Goal: Task Accomplishment & Management: Manage account settings

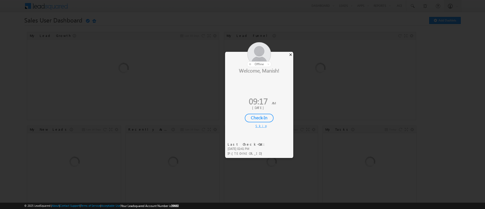
click at [290, 54] on div "×" at bounding box center [290, 55] width 5 height 6
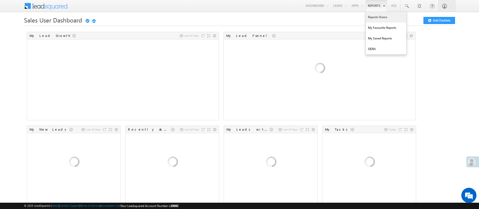
click at [372, 18] on link "Reports Home" at bounding box center [386, 17] width 40 height 11
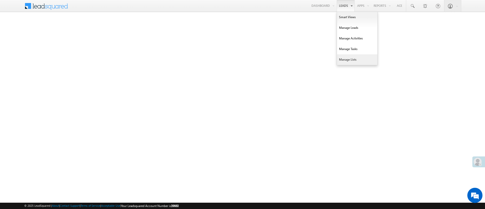
click at [357, 57] on link "Manage Lists" at bounding box center [357, 59] width 40 height 11
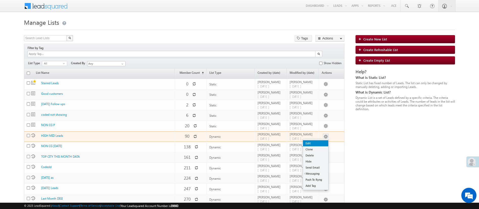
click at [321, 140] on link "Edit" at bounding box center [315, 143] width 25 height 6
checkbox input "true"
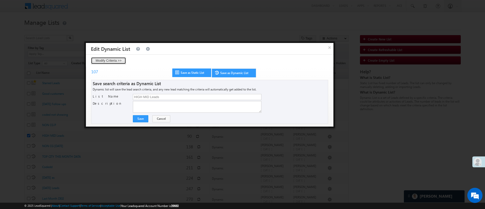
click at [122, 58] on button "Modify Criteria >>" at bounding box center [108, 60] width 35 height 7
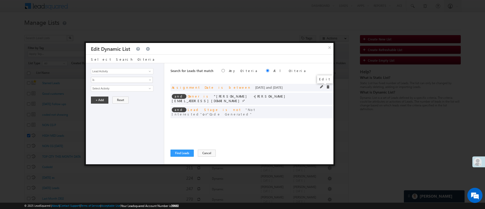
click at [321, 86] on span at bounding box center [322, 87] width 4 height 4
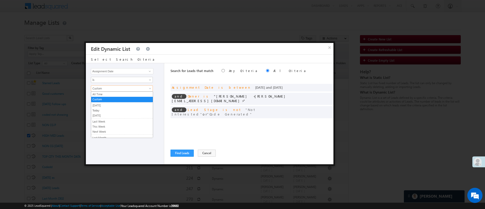
click at [145, 89] on span "Custom" at bounding box center [118, 88] width 55 height 5
click at [127, 104] on link "Yesterday" at bounding box center [122, 105] width 62 height 5
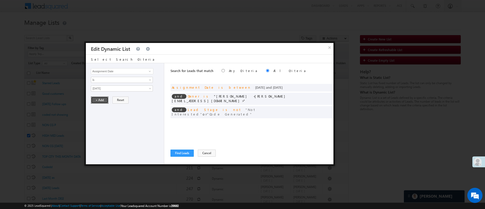
click at [99, 99] on button "+ Add" at bounding box center [99, 99] width 17 height 7
drag, startPoint x: 323, startPoint y: 96, endPoint x: 189, endPoint y: 78, distance: 134.8
click at [0, 0] on span at bounding box center [0, 0] width 0 height 0
click at [115, 89] on span "MohammedSohail S" at bounding box center [119, 89] width 57 height 6
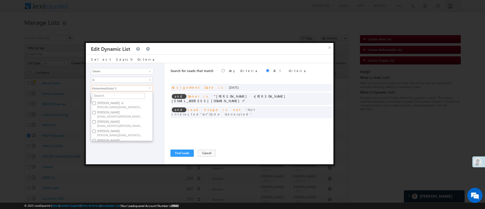
click at [114, 114] on span "Anuj.Rajak@angelbroking.com" at bounding box center [119, 116] width 45 height 4
click at [96, 114] on input "Anuj Rajak Anuj.Rajak@angelbroking.com" at bounding box center [93, 112] width 3 height 3
checkbox input "true"
click at [130, 122] on label "Hemant Nandwana Hemant.Nandwana@angelbroking.com" at bounding box center [119, 123] width 56 height 9
click at [96, 122] on input "Hemant Nandwana Hemant.Nandwana@angelbroking.com" at bounding box center [93, 121] width 3 height 3
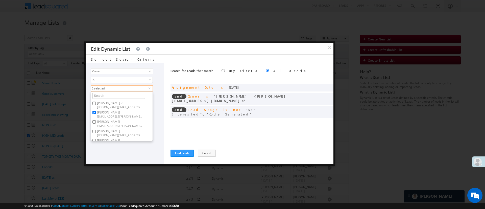
checkbox input "true"
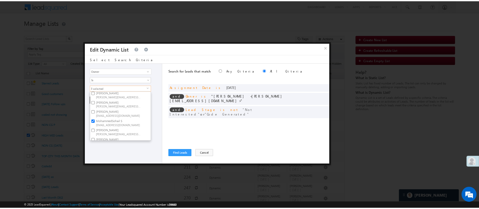
scroll to position [76, 0]
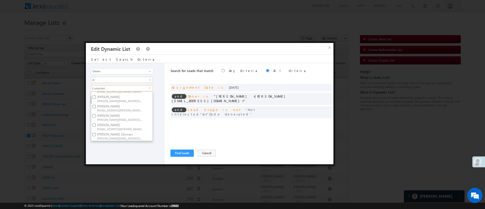
click at [134, 131] on label "Ujjwal 1Gurnani Ujjwal.1Gurnani@angelbroking.com" at bounding box center [119, 135] width 56 height 9
click at [96, 133] on input "Ujjwal 1Gurnani Ujjwal.1Gurnani@angelbroking.com" at bounding box center [93, 134] width 3 height 3
checkbox input "true"
click at [122, 148] on div "Lead Activity Task Sales Group Prospect Id WA Last Message Timestamp 4th Day Di…" at bounding box center [125, 113] width 78 height 101
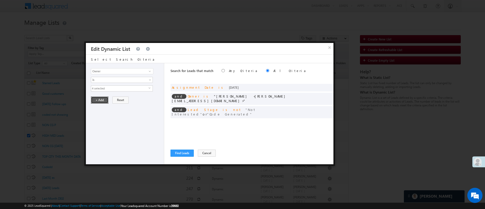
click at [97, 97] on button "+ Add" at bounding box center [99, 99] width 17 height 7
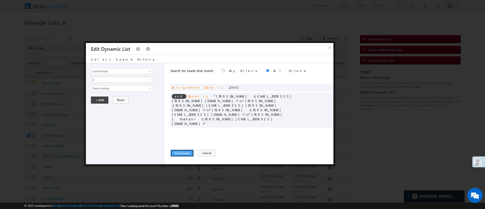
click at [185, 152] on button "Find Leads" at bounding box center [181, 152] width 23 height 7
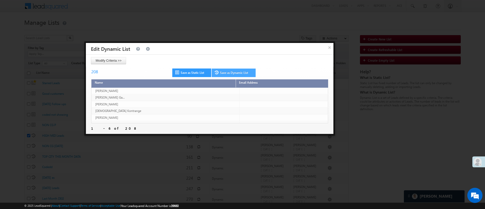
click at [248, 71] on link "Save as Dynamic List" at bounding box center [233, 72] width 44 height 9
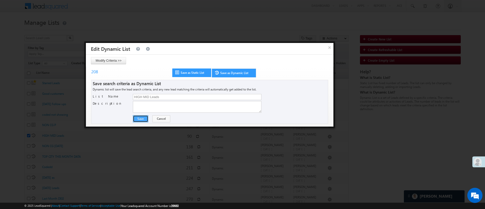
click at [143, 119] on button "Save" at bounding box center [140, 118] width 15 height 7
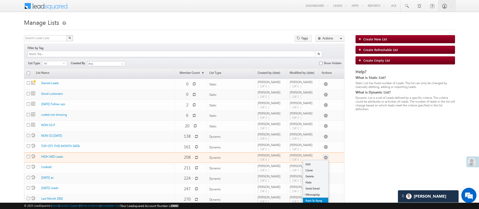
click at [322, 197] on link "Push To Ryng" at bounding box center [315, 200] width 25 height 6
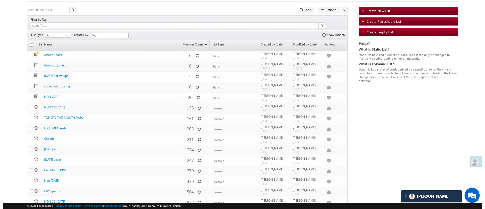
scroll to position [30, 0]
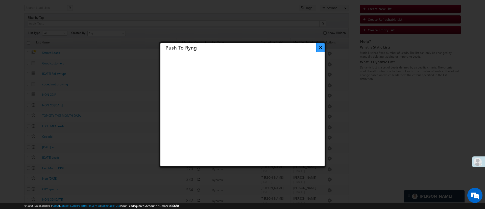
click at [316, 48] on button "×" at bounding box center [320, 47] width 8 height 9
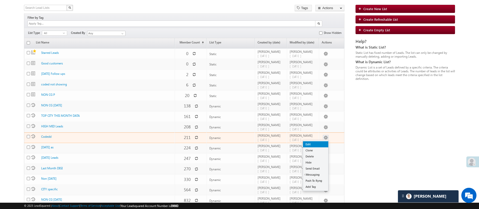
click at [319, 141] on link "Edit" at bounding box center [315, 144] width 25 height 6
checkbox input "true"
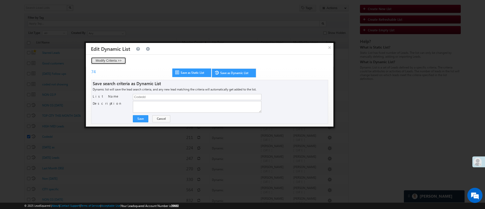
click at [121, 61] on button "Modify Criteria >>" at bounding box center [108, 60] width 35 height 7
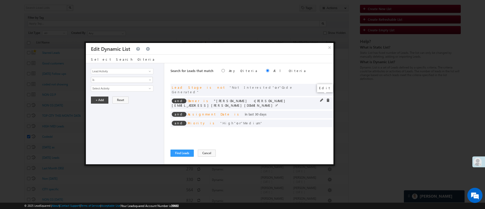
click at [320, 98] on span at bounding box center [322, 100] width 4 height 4
click at [130, 89] on span "[PERSON_NAME]" at bounding box center [119, 89] width 57 height 6
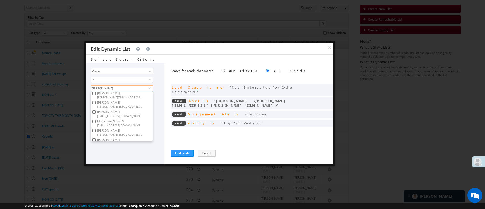
scroll to position [76, 0]
click at [112, 117] on span "[PERSON_NAME][EMAIL_ADDRESS][PERSON_NAME][DOMAIN_NAME]" at bounding box center [119, 119] width 45 height 4
click at [96, 114] on input "NIRAj SURYAWANSHI NIRAJ.SURYAWANSHI@angelbroking.com" at bounding box center [93, 115] width 3 height 3
checkbox input "false"
click at [116, 108] on span "[EMAIL_ADDRESS][PERSON_NAME][DOMAIN_NAME]" at bounding box center [119, 110] width 45 height 4
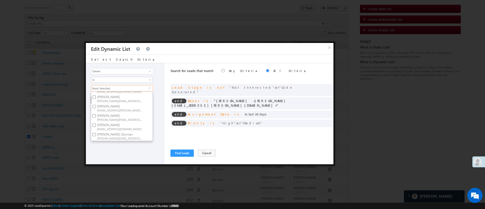
click at [96, 105] on input "Naseeba Khatoon Naseeba.Khatoon@angelbroking.com" at bounding box center [93, 106] width 3 height 3
checkbox input "true"
click at [118, 122] on label "Sandeep Kashyap Sandeep.Kashyap@angelbroking.com" at bounding box center [119, 126] width 56 height 9
click at [96, 123] on input "Sandeep Kashyap Sandeep.Kashyap@angelbroking.com" at bounding box center [93, 124] width 3 height 3
click at [118, 122] on label "Sandeep Kashyap Sandeep.Kashyap@angelbroking.com" at bounding box center [119, 126] width 56 height 9
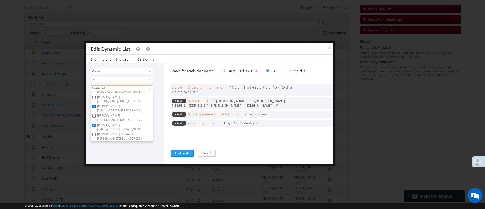
click at [96, 123] on input "Sandeep Kashyap Sandeep.Kashyap@angelbroking.com" at bounding box center [93, 124] width 3 height 3
checkbox input "false"
click at [129, 99] on span "[PERSON_NAME][EMAIL_ADDRESS][DOMAIN_NAME]" at bounding box center [119, 101] width 45 height 4
click at [96, 98] on input "Monika Jain Monika.Jain@angelbroking.com" at bounding box center [93, 96] width 3 height 3
checkbox input "true"
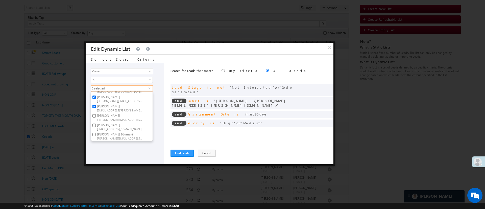
scroll to position [38, 0]
click at [129, 104] on label "Lavisha Gautam Lavisha.Gautam@angelbroking.com" at bounding box center [119, 104] width 56 height 9
click at [96, 104] on input "Lavisha Gautam Lavisha.Gautam@angelbroking.com" at bounding box center [93, 102] width 3 height 3
checkbox input "true"
click at [128, 96] on span "[PERSON_NAME][EMAIL_ADDRESS][DOMAIN_NAME]" at bounding box center [119, 97] width 45 height 4
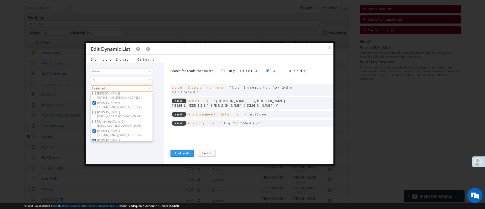
click at [96, 95] on input "[PERSON_NAME] [PERSON_NAME][EMAIL_ADDRESS][DOMAIN_NAME]" at bounding box center [93, 93] width 3 height 3
checkbox input "true"
click at [133, 121] on span "[EMAIL_ADDRESS][DOMAIN_NAME]" at bounding box center [119, 123] width 45 height 4
click at [96, 121] on input "MohammedSohail S MohammedSohail.S@angelbroking.com" at bounding box center [93, 119] width 3 height 3
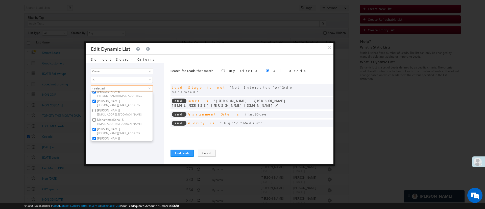
checkbox input "true"
click at [129, 154] on div "Lead Activity Task Sales Group Prospect Id WA Last Message Timestamp 4th Day Di…" at bounding box center [125, 113] width 78 height 101
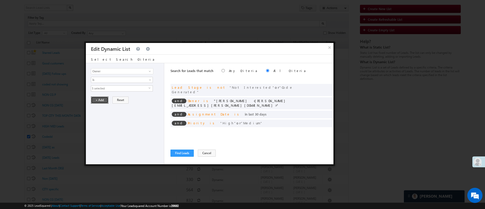
click at [104, 102] on button "+ Add" at bounding box center [99, 99] width 17 height 7
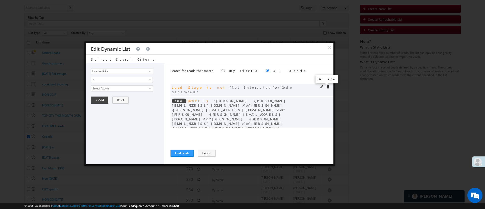
click at [326, 86] on span at bounding box center [328, 87] width 4 height 4
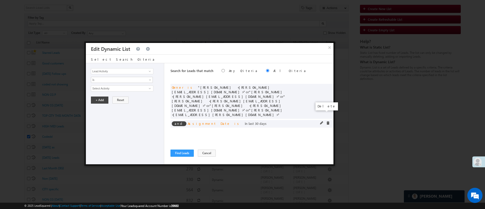
click at [326, 121] on span at bounding box center [328, 123] width 4 height 4
click at [328, 121] on span at bounding box center [328, 123] width 4 height 4
click at [149, 72] on span at bounding box center [150, 71] width 4 height 4
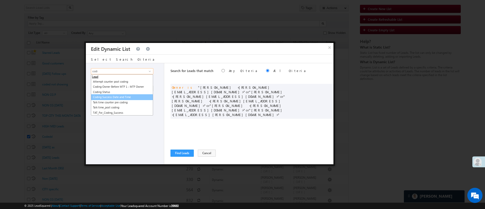
click at [130, 97] on link "Coding Success Date and Time" at bounding box center [122, 97] width 62 height 6
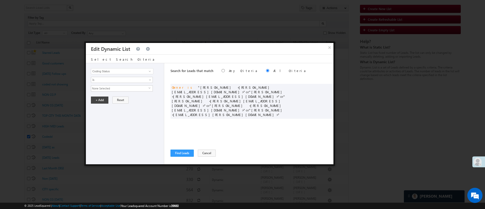
click at [132, 92] on div "Lead Activity Task Sales Group Prospect Id WA Last Message Timestamp 4th Day Di…" at bounding box center [125, 113] width 78 height 101
click at [145, 71] on input "Coding Status" at bounding box center [122, 71] width 62 height 6
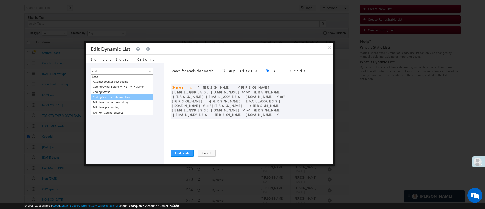
click at [132, 96] on link "Coding Success Date and Time" at bounding box center [122, 97] width 62 height 6
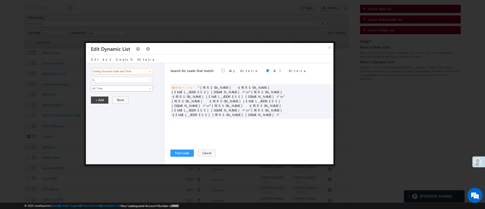
type input "Coding Success Date and Time"
click at [134, 89] on span "All Time" at bounding box center [118, 88] width 55 height 5
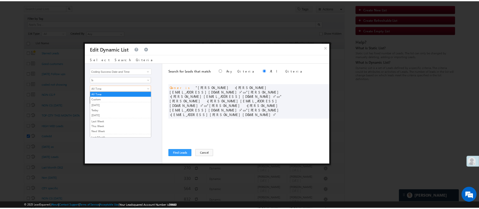
scroll to position [34, 0]
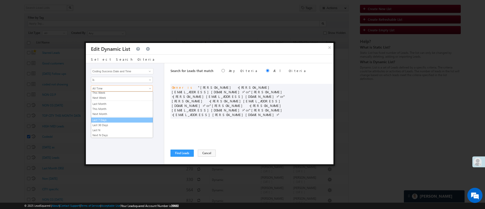
click at [131, 118] on link "Last 7 Days" at bounding box center [122, 120] width 62 height 5
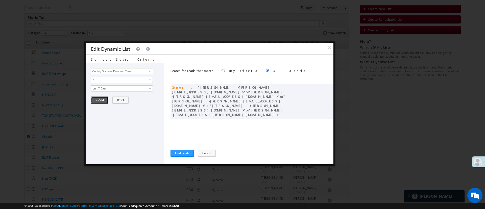
click at [100, 100] on button "+ Add" at bounding box center [99, 99] width 17 height 7
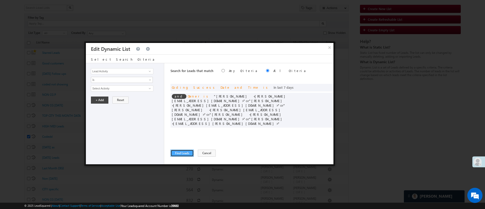
click at [185, 151] on button "Find Leads" at bounding box center [181, 152] width 23 height 7
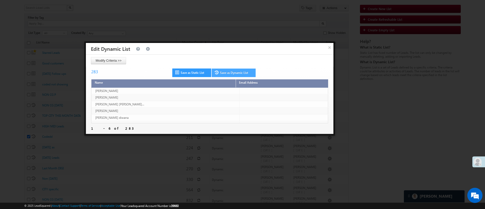
click at [237, 75] on link "Save as Dynamic List" at bounding box center [233, 72] width 44 height 9
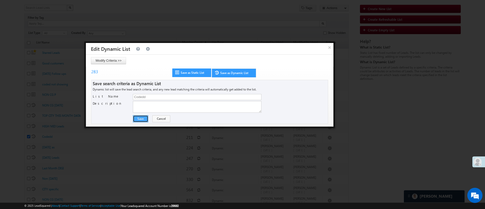
click at [140, 117] on button "Save" at bounding box center [140, 118] width 15 height 7
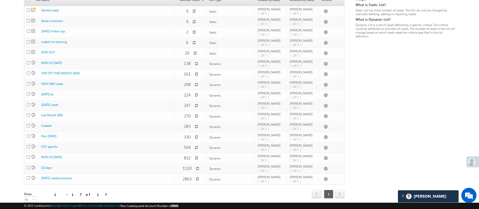
scroll to position [76, 0]
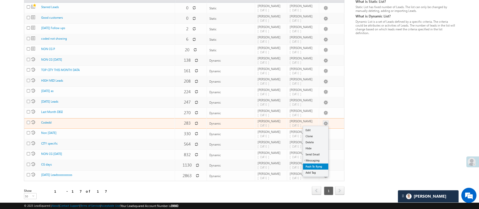
click at [314, 163] on link "Push To Ryng" at bounding box center [315, 166] width 25 height 6
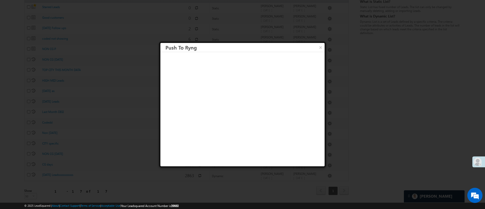
click at [314, 42] on div "× Push To Ryng" at bounding box center [242, 104] width 167 height 126
click at [316, 43] on button "×" at bounding box center [320, 47] width 8 height 9
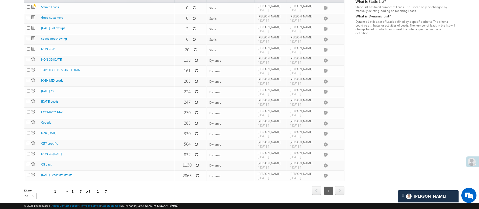
scroll to position [0, 0]
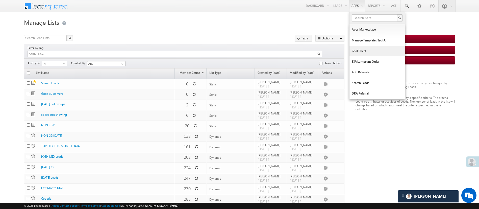
click at [370, 51] on link "Goal Sheet" at bounding box center [377, 51] width 56 height 11
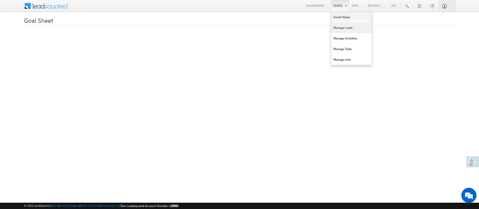
click at [345, 32] on link "Manage Leads" at bounding box center [351, 27] width 40 height 11
click at [345, 26] on link "Manage Leads" at bounding box center [351, 27] width 40 height 11
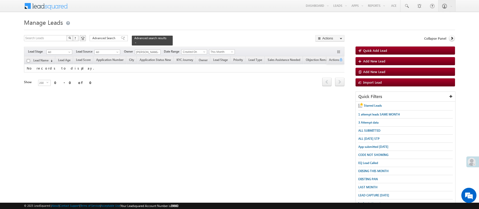
scroll to position [44, 0]
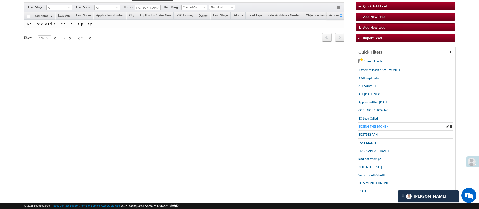
click at [380, 124] on span "EXISING THIS MONTH" at bounding box center [373, 126] width 30 height 4
click at [156, 6] on span at bounding box center [157, 8] width 4 height 4
click at [156, 10] on link "Hemant Nandwana Hemant.Nandwana@angelbroking.com" at bounding box center [160, 15] width 50 height 10
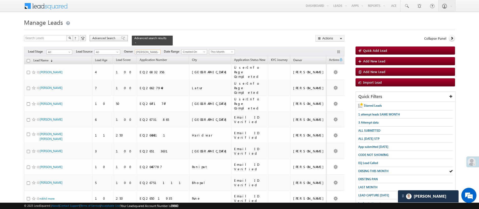
type input "Hemant Nandwana"
click at [96, 36] on span "Advanced Search" at bounding box center [104, 38] width 24 height 5
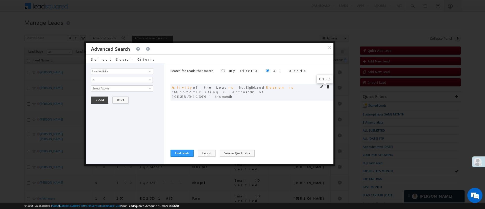
click at [321, 87] on span at bounding box center [322, 87] width 4 height 4
click at [117, 115] on span "3 selected" at bounding box center [119, 114] width 57 height 6
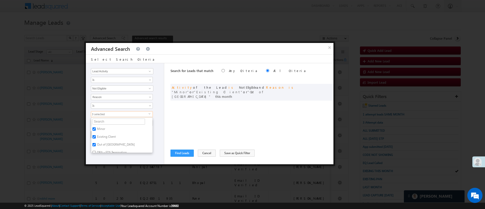
click at [104, 145] on label "Out of India" at bounding box center [115, 145] width 49 height 8
click at [96, 145] on input "Out of India" at bounding box center [93, 144] width 3 height 3
checkbox input "false"
click at [102, 138] on label "Existing Client" at bounding box center [106, 138] width 30 height 8
click at [96, 138] on input "Existing Client" at bounding box center [93, 136] width 3 height 3
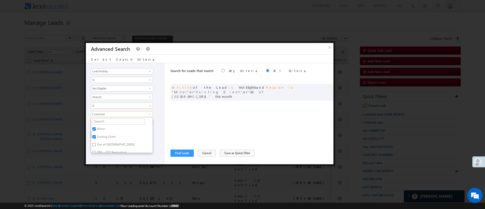
checkbox input "false"
click at [113, 160] on div "Lead Activity Task Sales Group Prospect Id WA Last Message Timestamp 4th Day Di…" at bounding box center [125, 113] width 78 height 101
click at [102, 132] on button "+ Add" at bounding box center [99, 134] width 17 height 7
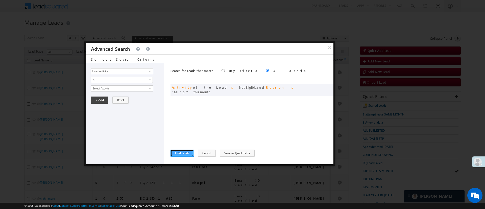
click at [183, 153] on button "Find Leads" at bounding box center [181, 152] width 23 height 7
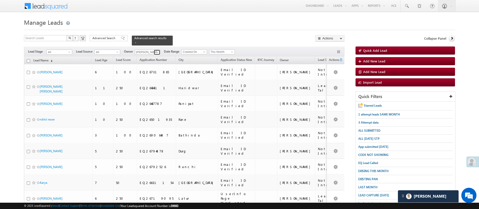
click at [155, 51] on span at bounding box center [157, 52] width 4 height 4
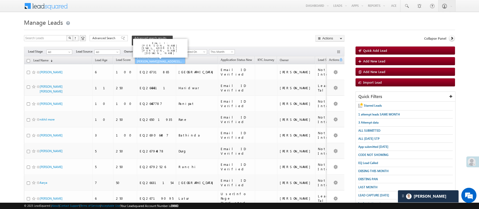
click at [156, 59] on span "[PERSON_NAME][EMAIL_ADDRESS][PERSON_NAME][DOMAIN_NAME]" at bounding box center [159, 61] width 45 height 4
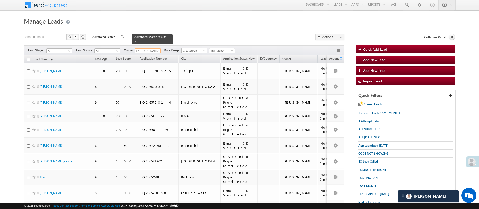
scroll to position [2, 0]
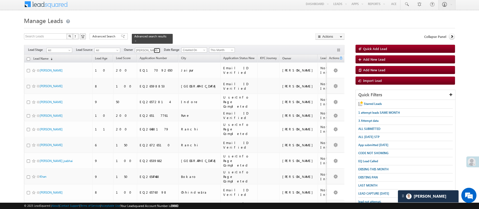
click at [155, 48] on link at bounding box center [157, 50] width 6 height 5
click at [161, 58] on span "[EMAIL_ADDRESS][DOMAIN_NAME]" at bounding box center [159, 60] width 45 height 4
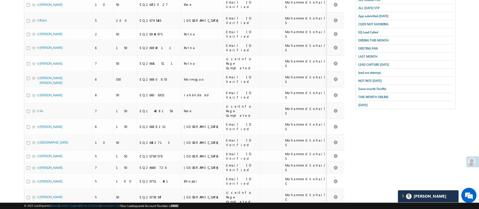
scroll to position [0, 0]
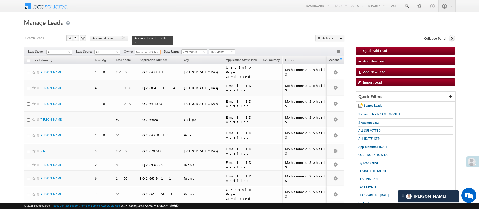
type input "MohammedSohail S"
click at [99, 38] on span "Advanced Search" at bounding box center [104, 38] width 24 height 5
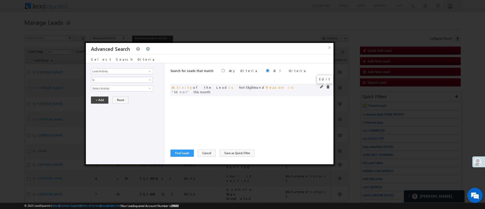
click at [322, 87] on span at bounding box center [322, 87] width 4 height 4
click at [114, 114] on span "Minor" at bounding box center [119, 114] width 57 height 6
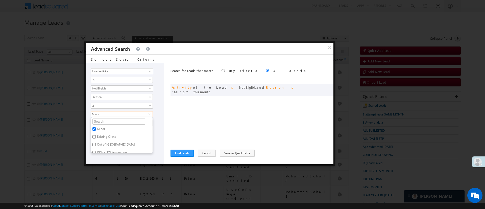
click at [108, 137] on label "Existing Client" at bounding box center [106, 138] width 30 height 8
click at [96, 137] on input "Existing Client" at bounding box center [93, 136] width 3 height 3
checkbox input "true"
click at [105, 142] on label "Out of India" at bounding box center [115, 145] width 49 height 8
click at [96, 143] on input "Out of India" at bounding box center [93, 144] width 3 height 3
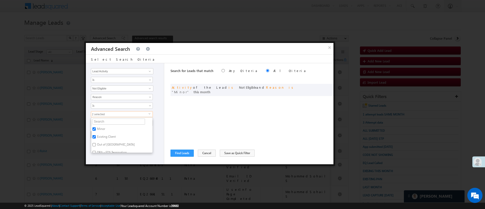
checkbox input "true"
click at [110, 156] on div "Lead Activity Task Sales Group Prospect Id WA Last Message Timestamp 4th Day Di…" at bounding box center [125, 113] width 78 height 101
click at [102, 134] on button "+ Add" at bounding box center [99, 134] width 17 height 7
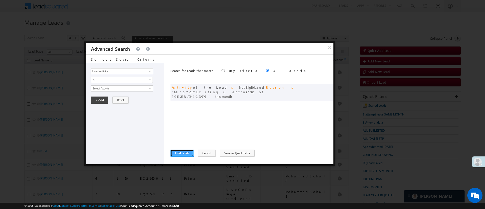
click at [185, 154] on button "Find Leads" at bounding box center [181, 152] width 23 height 7
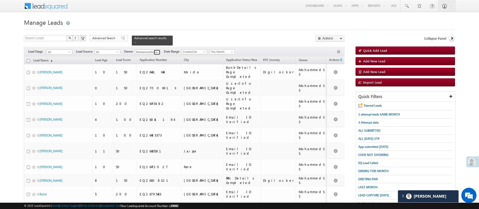
click at [155, 50] on link at bounding box center [157, 52] width 6 height 5
click at [155, 55] on link "Sandeep Kashyap Sandeep.Kashyap@angelbroking.com" at bounding box center [160, 60] width 50 height 10
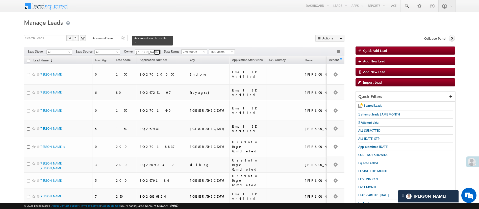
click at [158, 50] on span at bounding box center [157, 52] width 4 height 4
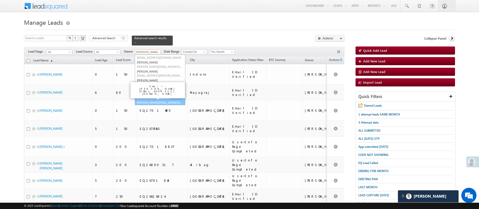
scroll to position [68, 0]
click at [167, 100] on span "Ujjwal.1Gurnani@angelbroking.com" at bounding box center [159, 102] width 45 height 4
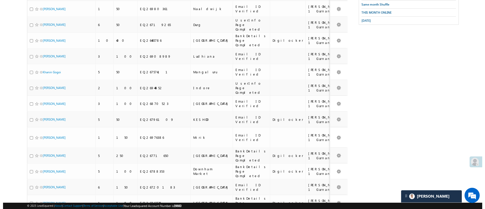
scroll to position [0, 0]
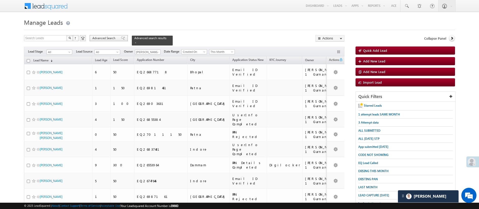
click at [111, 38] on span "Advanced Search" at bounding box center [104, 38] width 24 height 5
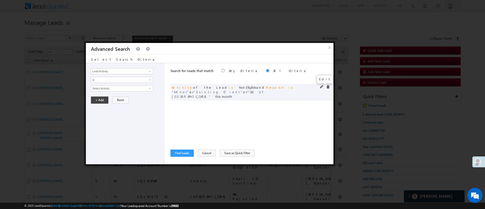
click at [322, 86] on span at bounding box center [322, 87] width 4 height 4
click at [112, 122] on span "This Month" at bounding box center [118, 123] width 55 height 5
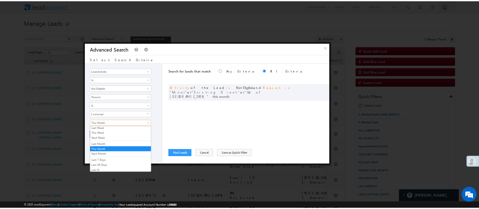
scroll to position [0, 0]
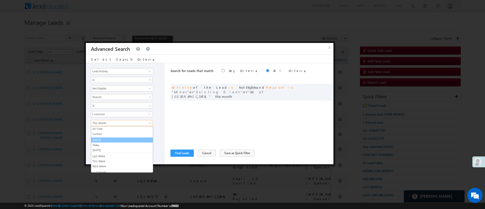
click at [129, 140] on link "[DATE]" at bounding box center [122, 140] width 62 height 5
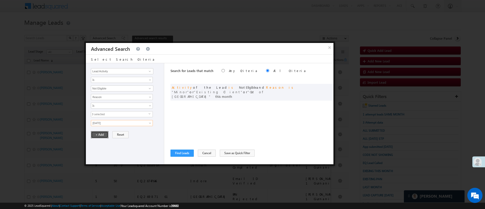
click at [102, 133] on button "+ Add" at bounding box center [99, 134] width 17 height 7
click at [185, 152] on button "Find Leads" at bounding box center [181, 152] width 23 height 7
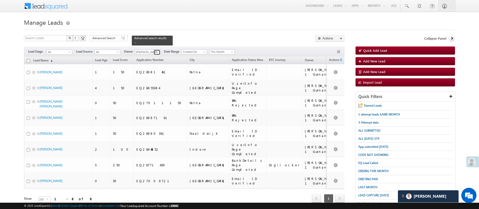
click at [157, 51] on span at bounding box center [157, 52] width 4 height 4
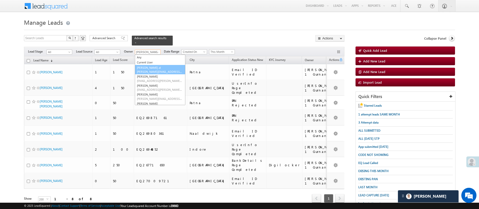
click at [166, 65] on link "Aakansha .d Aakansha.D@angelbroking.com" at bounding box center [160, 70] width 50 height 10
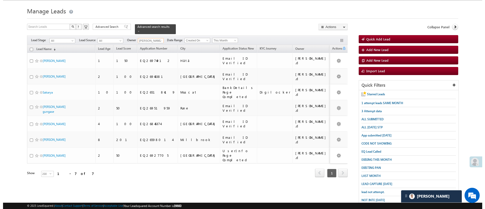
scroll to position [14, 0]
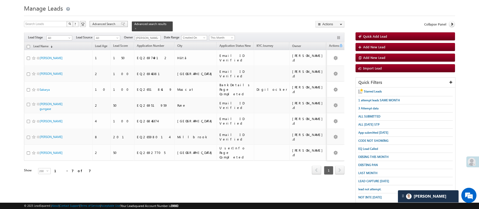
click at [108, 25] on span "Advanced Search" at bounding box center [104, 24] width 24 height 5
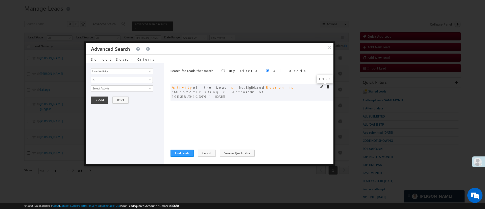
click at [322, 87] on span at bounding box center [322, 87] width 4 height 4
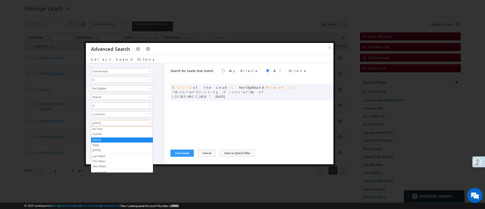
click at [116, 123] on span "[DATE]" at bounding box center [118, 123] width 55 height 5
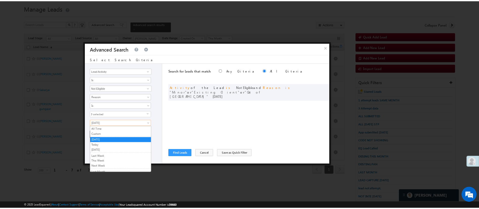
scroll to position [34, 0]
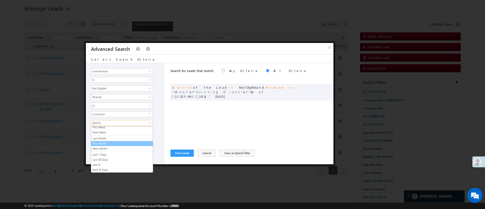
click at [132, 143] on link "This Month" at bounding box center [122, 143] width 62 height 5
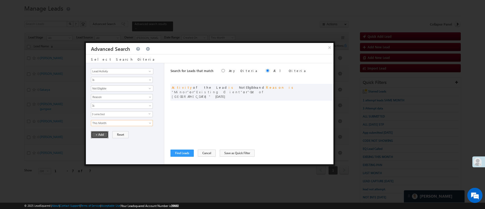
click at [101, 135] on button "+ Add" at bounding box center [99, 134] width 17 height 7
click at [170, 152] on div "Lead Activity Task Sales Group Prospect Id WA Last Message Timestamp 4th Day Di…" at bounding box center [209, 113] width 247 height 101
click at [177, 152] on button "Find Leads" at bounding box center [181, 152] width 23 height 7
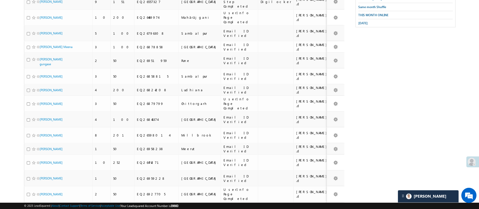
scroll to position [30, 0]
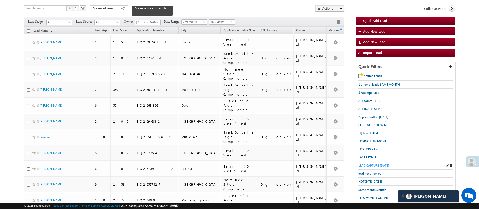
click at [382, 163] on span "LEAD CAPTURE TODAY" at bounding box center [373, 165] width 31 height 4
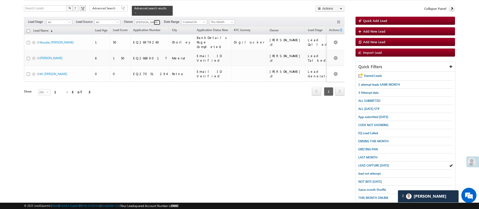
click at [157, 20] on span at bounding box center [157, 22] width 4 height 4
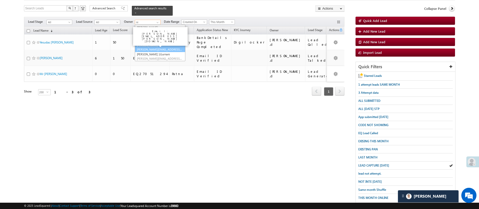
click at [163, 43] on link "NIRAj SURYAWANSHI NIRAJ.SURYAWANSHI@angelbroking.com" at bounding box center [160, 48] width 50 height 10
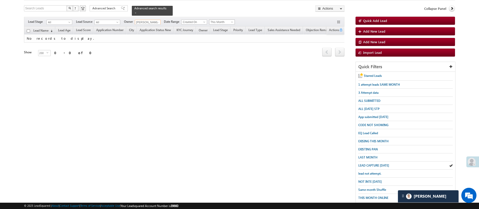
type input "[PERSON_NAME]"
click at [228, 19] on link "This Month" at bounding box center [222, 21] width 26 height 5
click at [224, 24] on link "All Time" at bounding box center [222, 24] width 25 height 5
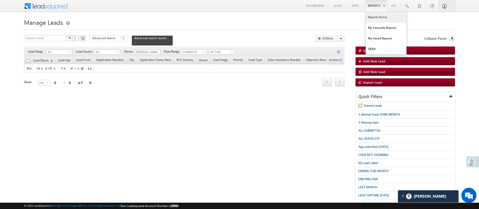
click at [381, 14] on link "Reports Home" at bounding box center [386, 17] width 40 height 11
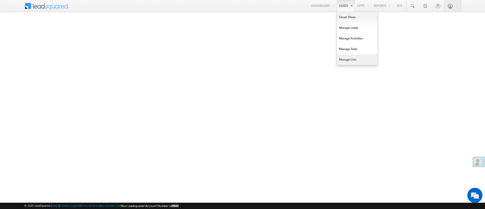
click at [350, 57] on link "Manage Lists" at bounding box center [357, 59] width 40 height 11
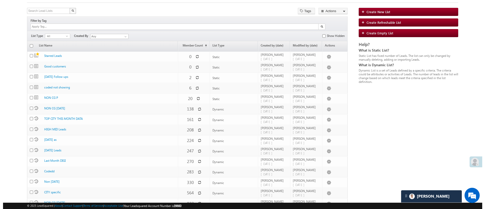
scroll to position [28, 0]
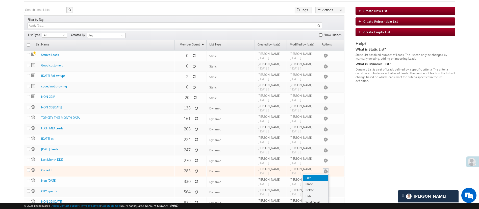
click at [316, 175] on link "Edit" at bounding box center [315, 178] width 25 height 6
checkbox input "true"
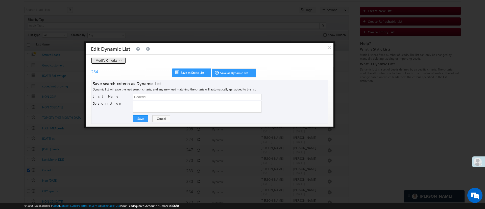
click at [120, 60] on button "Modify Criteria >>" at bounding box center [108, 60] width 35 height 7
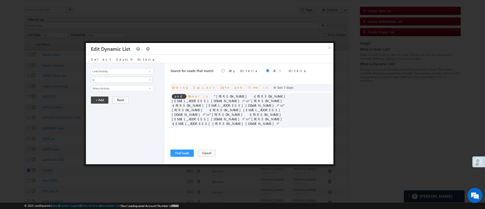
scroll to position [0, 0]
click at [328, 47] on button "×" at bounding box center [329, 47] width 8 height 9
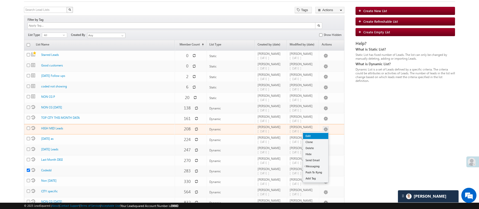
click at [317, 133] on link "Edit" at bounding box center [315, 136] width 25 height 6
checkbox input "true"
checkbox input "false"
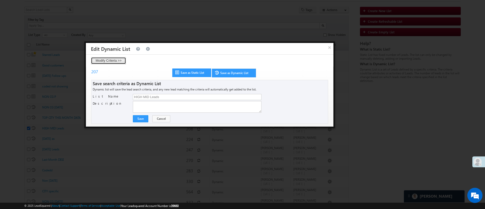
click at [122, 62] on button "Modify Criteria >>" at bounding box center [108, 60] width 35 height 7
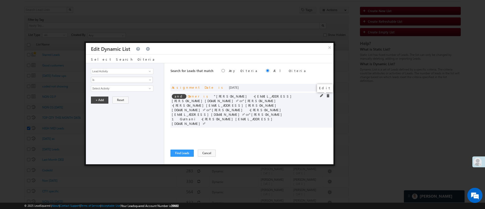
click at [320, 95] on span at bounding box center [322, 96] width 4 height 4
click at [322, 94] on span at bounding box center [322, 96] width 4 height 4
click at [145, 89] on span "4 selected" at bounding box center [119, 89] width 57 height 6
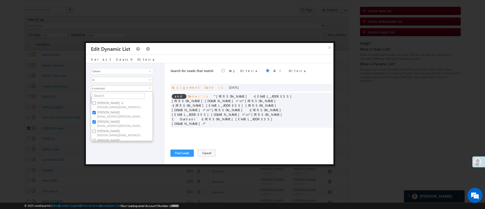
click at [118, 105] on span "Aakansha.D@angelbroking.com" at bounding box center [119, 107] width 45 height 4
click at [96, 105] on input "Aakansha .d Aakansha.D@angelbroking.com" at bounding box center [93, 102] width 3 height 3
checkbox input "true"
click at [114, 123] on span "[EMAIL_ADDRESS][PERSON_NAME][DOMAIN_NAME]" at bounding box center [119, 125] width 45 height 4
click at [96, 123] on input "Hemant Nandwana Hemant.Nandwana@angelbroking.com" at bounding box center [93, 121] width 3 height 3
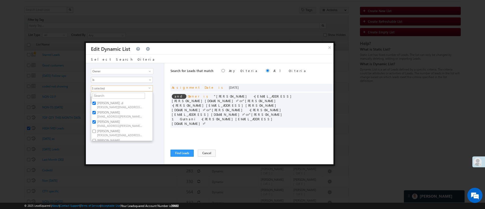
checkbox input "false"
click at [117, 115] on span "[EMAIL_ADDRESS][PERSON_NAME][DOMAIN_NAME]" at bounding box center [119, 116] width 45 height 4
click at [96, 114] on input "Anuj Rajak Anuj.Rajak@angelbroking.com" at bounding box center [93, 112] width 3 height 3
checkbox input "false"
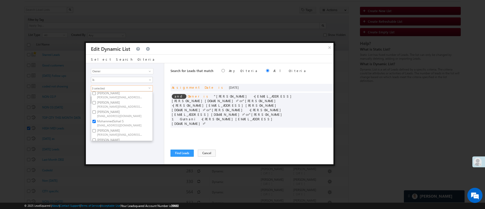
click at [123, 117] on span "[EMAIL_ADDRESS][DOMAIN_NAME]" at bounding box center [119, 116] width 45 height 4
click at [96, 114] on input "Manish Panchal Manish.1Panchal@angelbroking.com" at bounding box center [93, 111] width 3 height 3
checkbox input "true"
click at [123, 119] on label "MohammedSohail S MohammedSohail.S@angelbroking.com" at bounding box center [119, 122] width 56 height 9
click at [96, 120] on input "MohammedSohail S MohammedSohail.S@angelbroking.com" at bounding box center [93, 121] width 3 height 3
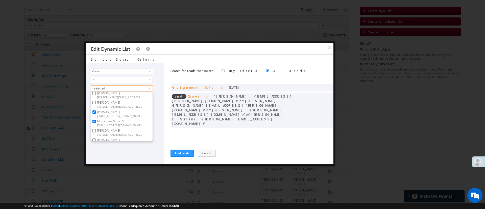
checkbox input "false"
click at [123, 114] on span "[EMAIL_ADDRESS][DOMAIN_NAME]" at bounding box center [119, 116] width 45 height 4
click at [96, 114] on input "Manish Panchal Manish.1Panchal@angelbroking.com" at bounding box center [93, 111] width 3 height 3
checkbox input "false"
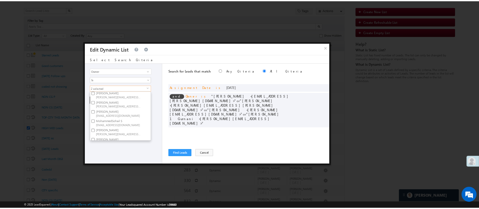
scroll to position [76, 0]
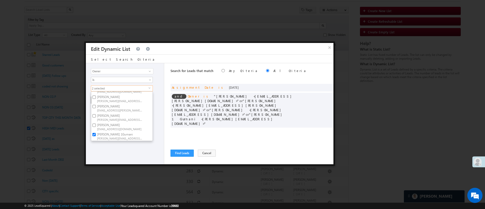
click at [125, 131] on label "Ujjwal 1Gurnani Ujjwal.1Gurnani@angelbroking.com" at bounding box center [119, 135] width 56 height 9
click at [96, 133] on input "Ujjwal 1Gurnani Ujjwal.1Gurnani@angelbroking.com" at bounding box center [93, 134] width 3 height 3
checkbox input "false"
click at [118, 144] on div "Lead Activity Task Sales Group Prospect Id WA Last Message Timestamp 4th Day Di…" at bounding box center [125, 113] width 78 height 101
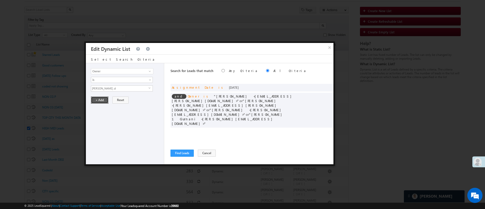
click at [101, 99] on button "+ Add" at bounding box center [99, 99] width 17 height 7
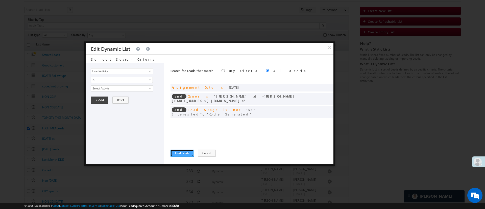
click at [188, 152] on button "Find Leads" at bounding box center [181, 152] width 23 height 7
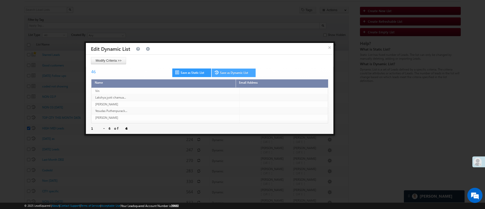
click at [233, 75] on link "Save as Dynamic List" at bounding box center [233, 72] width 44 height 9
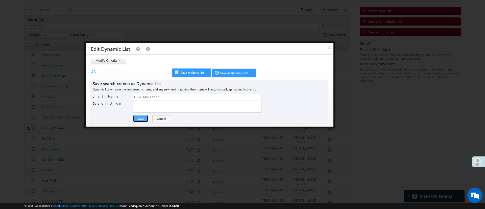
click at [141, 119] on button "Save" at bounding box center [140, 118] width 15 height 7
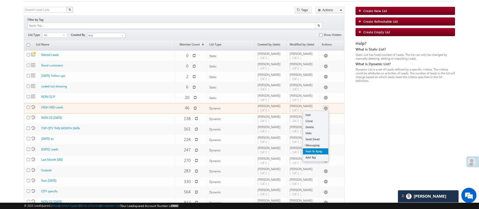
click at [317, 148] on link "Push To Ryng" at bounding box center [315, 151] width 25 height 6
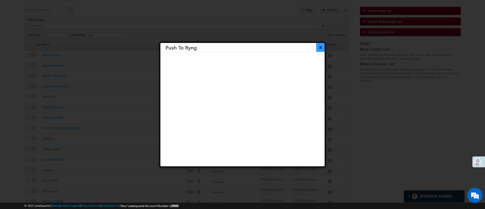
click at [316, 48] on button "×" at bounding box center [320, 47] width 8 height 9
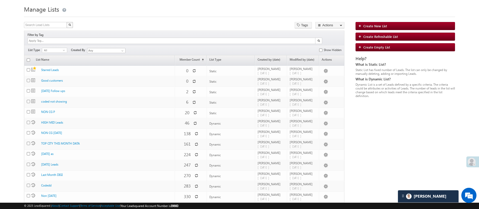
scroll to position [0, 0]
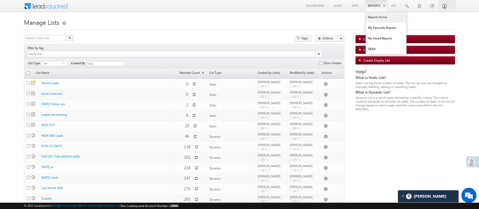
click at [377, 14] on link "Reports Home" at bounding box center [386, 17] width 40 height 11
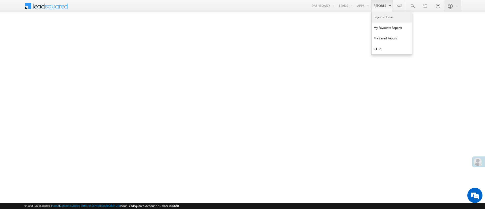
click at [386, 19] on link "Reports Home" at bounding box center [391, 17] width 40 height 11
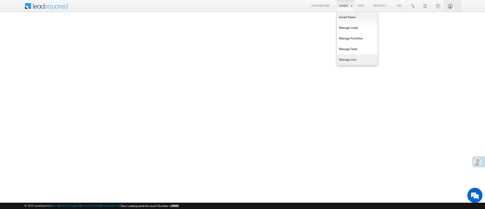
click at [353, 57] on link "Manage Lists" at bounding box center [357, 59] width 40 height 11
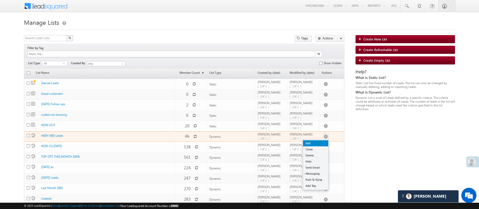
click at [321, 140] on link "Edit" at bounding box center [315, 143] width 25 height 6
checkbox input "true"
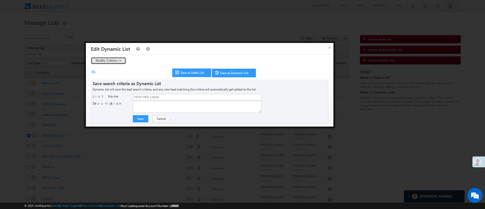
click at [121, 61] on button "Modify Criteria >>" at bounding box center [108, 60] width 35 height 7
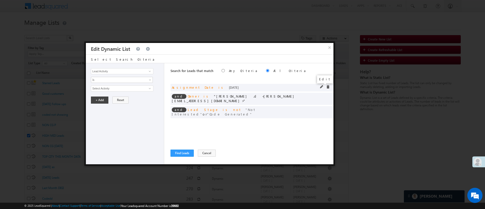
click at [322, 87] on span at bounding box center [322, 87] width 4 height 4
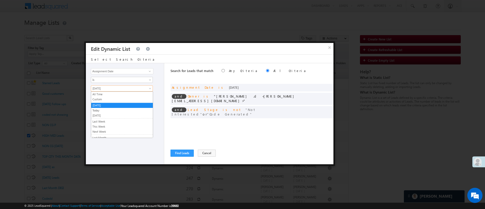
click at [122, 88] on span "[DATE]" at bounding box center [118, 88] width 55 height 5
click at [121, 98] on link "Custom" at bounding box center [122, 99] width 62 height 5
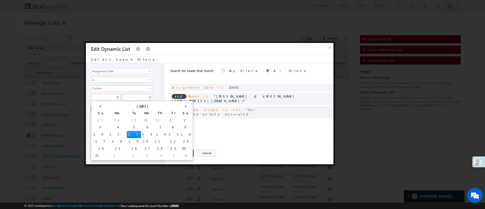
click at [105, 98] on input "text" at bounding box center [106, 97] width 30 height 7
click at [167, 126] on td "8" at bounding box center [173, 127] width 12 height 7
type input "08/08/25"
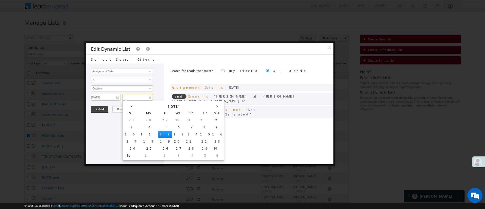
click at [140, 97] on input "text" at bounding box center [137, 97] width 31 height 7
click at [139, 132] on td "11" at bounding box center [148, 134] width 19 height 7
type input "08/11/25"
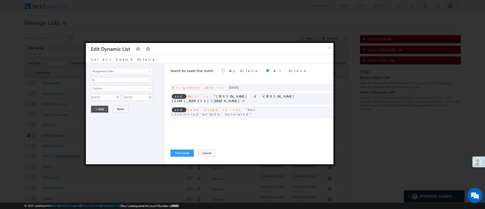
click at [103, 109] on button "+ Add" at bounding box center [99, 108] width 17 height 7
click at [321, 94] on span at bounding box center [322, 96] width 4 height 4
click at [140, 88] on span "Aakansha .d" at bounding box center [119, 89] width 57 height 6
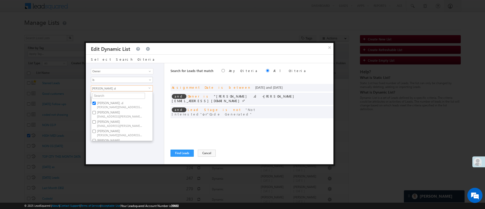
click at [123, 104] on label "Aakansha .d Aakansha.D@angelbroking.com" at bounding box center [119, 104] width 56 height 9
click at [96, 104] on input "Aakansha .d Aakansha.D@angelbroking.com" at bounding box center [93, 102] width 3 height 3
checkbox input "false"
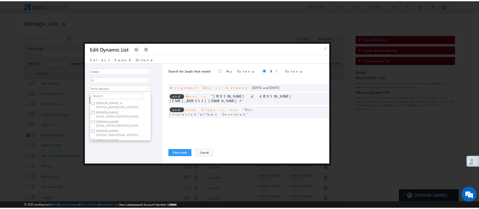
scroll to position [38, 0]
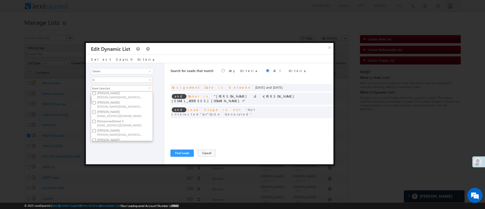
click at [121, 94] on label "[PERSON_NAME] [PERSON_NAME][EMAIL_ADDRESS][DOMAIN_NAME]" at bounding box center [119, 94] width 56 height 9
click at [96, 94] on input "[PERSON_NAME] [PERSON_NAME][EMAIL_ADDRESS][DOMAIN_NAME]" at bounding box center [93, 93] width 3 height 3
checkbox input "true"
click at [116, 147] on div "Lead Activity Task Sales Group Prospect Id WA Last Message Timestamp 4th Day Di…" at bounding box center [125, 113] width 78 height 101
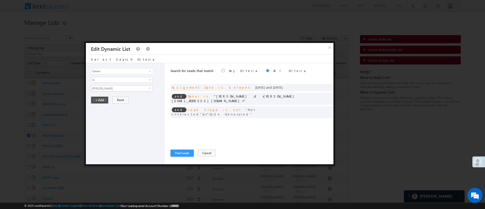
click at [99, 100] on button "+ Add" at bounding box center [99, 99] width 17 height 7
click at [187, 152] on button "Find Leads" at bounding box center [181, 152] width 23 height 7
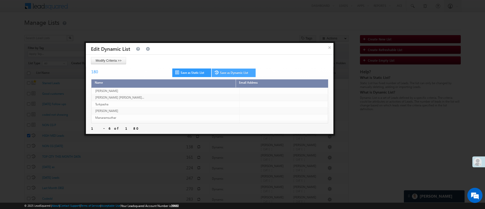
click at [232, 76] on link "Save as Dynamic List" at bounding box center [233, 72] width 44 height 9
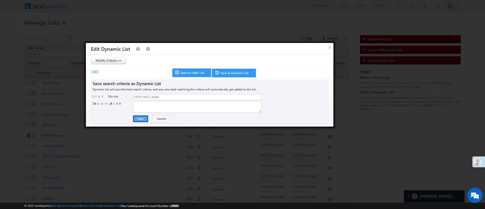
click at [142, 115] on button "Save" at bounding box center [140, 118] width 15 height 7
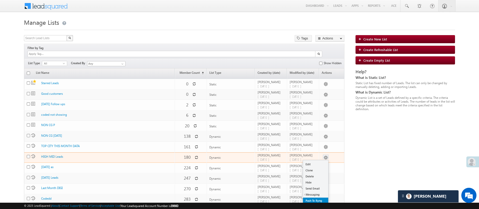
click at [320, 197] on link "Push To Ryng" at bounding box center [315, 200] width 25 height 6
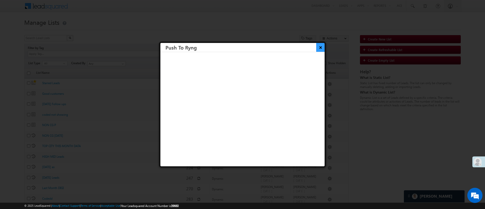
click at [316, 50] on button "×" at bounding box center [320, 47] width 8 height 9
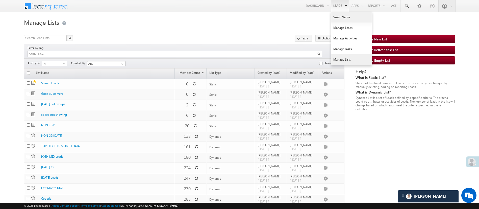
click at [340, 16] on link "Smart Views" at bounding box center [351, 17] width 40 height 11
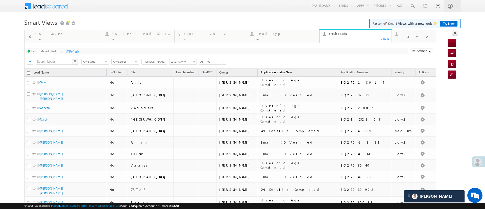
click at [291, 71] on span "Application Status New" at bounding box center [275, 72] width 31 height 4
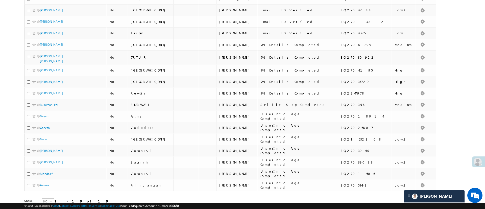
scroll to position [126, 0]
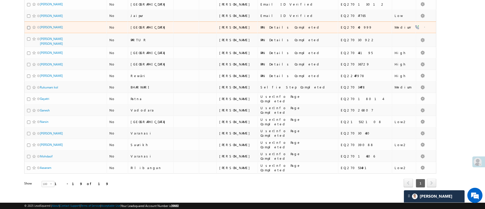
click at [27, 26] on input "checkbox" at bounding box center [28, 27] width 3 height 3
checkbox input "true"
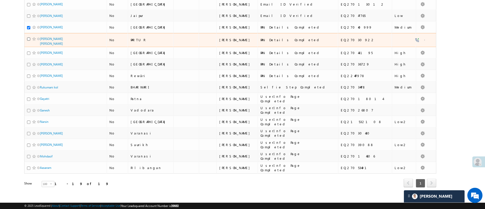
click at [27, 37] on input "checkbox" at bounding box center [28, 38] width 3 height 3
checkbox input "true"
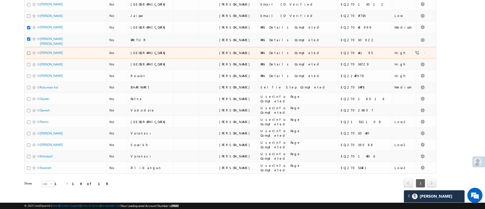
click at [28, 51] on input "checkbox" at bounding box center [28, 52] width 3 height 3
checkbox input "true"
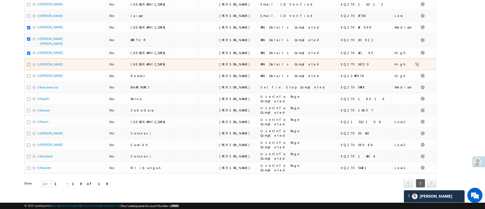
click at [28, 63] on input "checkbox" at bounding box center [28, 64] width 3 height 3
checkbox input "true"
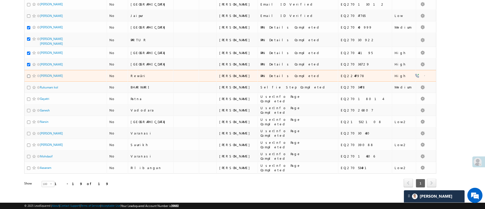
click at [28, 74] on input "checkbox" at bounding box center [28, 75] width 3 height 3
checkbox input "true"
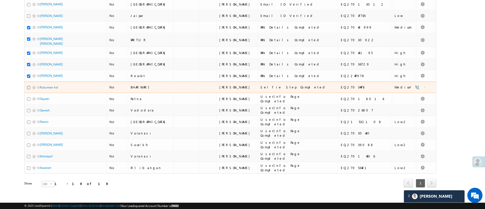
click at [28, 86] on input "checkbox" at bounding box center [28, 87] width 3 height 3
checkbox input "true"
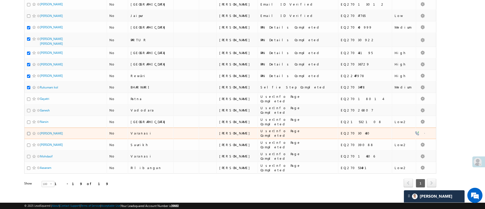
click at [28, 132] on input "checkbox" at bounding box center [28, 133] width 3 height 3
checkbox input "true"
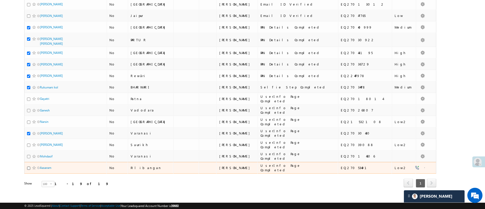
click at [27, 166] on input "checkbox" at bounding box center [28, 167] width 3 height 3
checkbox input "true"
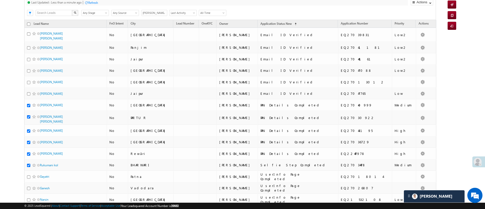
scroll to position [47, 0]
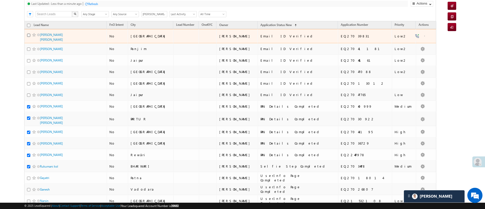
click at [29, 34] on input "checkbox" at bounding box center [28, 35] width 3 height 3
checkbox input "true"
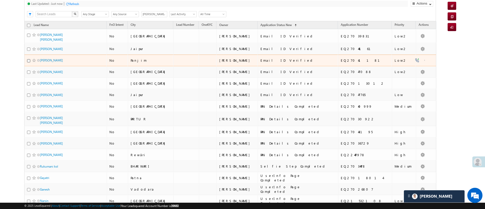
click at [28, 59] on input "checkbox" at bounding box center [28, 60] width 3 height 3
checkbox input "true"
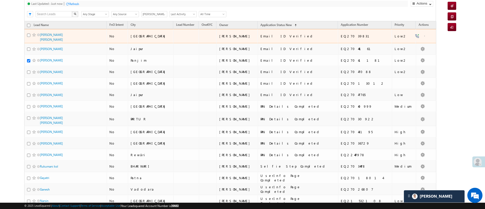
click at [29, 37] on div at bounding box center [34, 34] width 15 height 5
click at [28, 34] on input "checkbox" at bounding box center [28, 35] width 3 height 3
checkbox input "true"
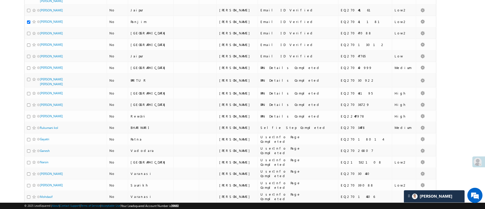
scroll to position [88, 0]
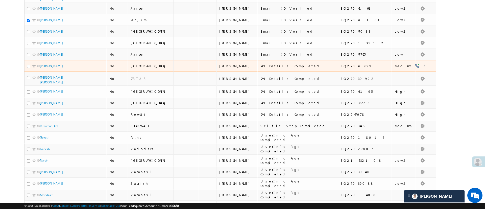
click at [27, 63] on div at bounding box center [34, 65] width 15 height 5
click at [28, 65] on input "checkbox" at bounding box center [28, 66] width 3 height 3
checkbox input "true"
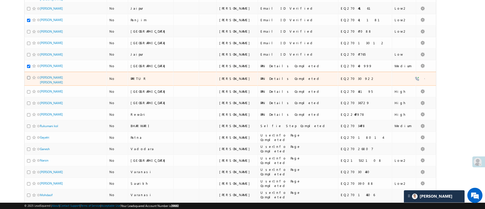
click at [29, 76] on input "checkbox" at bounding box center [28, 77] width 3 height 3
checkbox input "true"
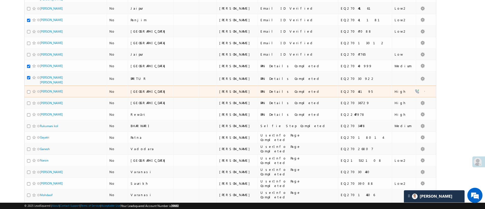
click at [29, 89] on div "Arif qureshi" at bounding box center [65, 92] width 77 height 7
click at [29, 90] on input "checkbox" at bounding box center [28, 91] width 3 height 3
checkbox input "true"
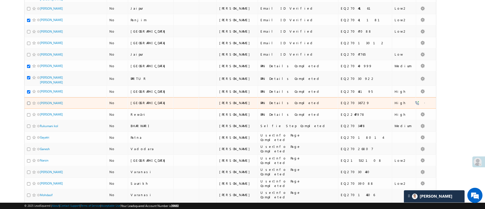
click at [29, 101] on input "checkbox" at bounding box center [28, 102] width 3 height 3
checkbox input "true"
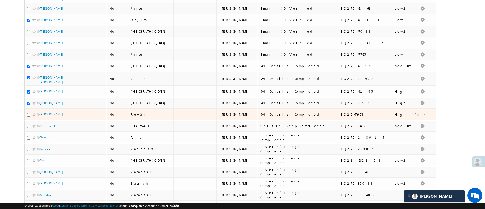
click at [29, 112] on div "Anju hembram" at bounding box center [65, 115] width 77 height 7
click at [29, 113] on input "checkbox" at bounding box center [28, 114] width 3 height 3
checkbox input "true"
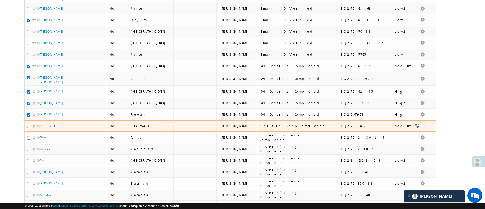
click at [28, 123] on div at bounding box center [34, 125] width 15 height 5
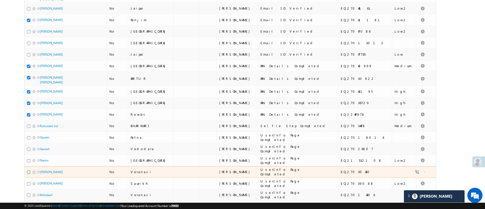
click at [29, 170] on input "checkbox" at bounding box center [28, 171] width 3 height 3
checkbox input "true"
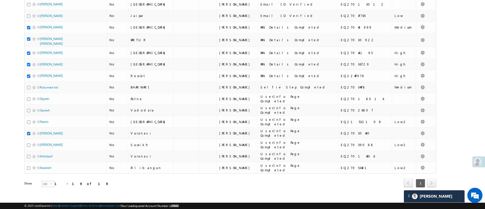
scroll to position [0, 0]
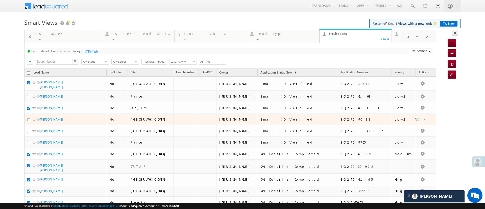
click at [29, 118] on input "checkbox" at bounding box center [28, 119] width 3 height 3
checkbox input "true"
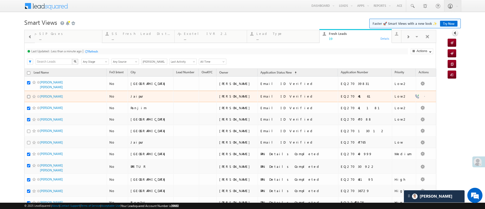
click at [29, 95] on input "checkbox" at bounding box center [28, 96] width 3 height 3
checkbox input "true"
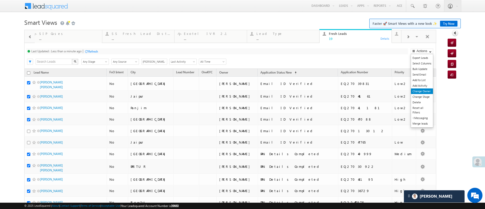
click at [421, 90] on link "Change Owner" at bounding box center [422, 91] width 22 height 6
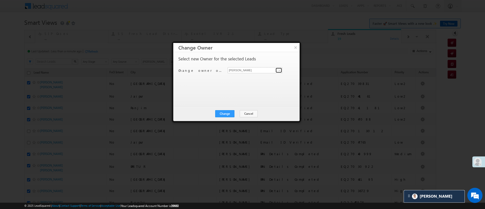
click at [280, 70] on span at bounding box center [279, 70] width 4 height 4
click at [258, 105] on span "[EMAIL_ADDRESS][DOMAIN_NAME]" at bounding box center [254, 106] width 51 height 4
type input "[PERSON_NAME]"
click at [228, 111] on button "Change" at bounding box center [224, 113] width 19 height 7
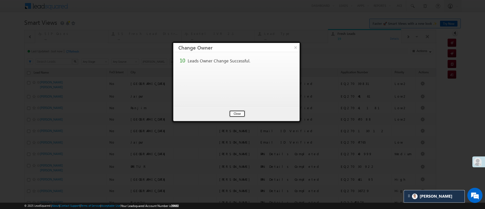
click at [234, 114] on button "Close" at bounding box center [237, 113] width 16 height 7
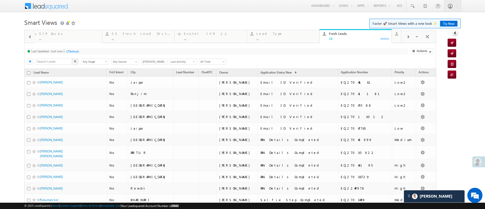
click at [73, 51] on div "Refresh" at bounding box center [74, 51] width 10 height 4
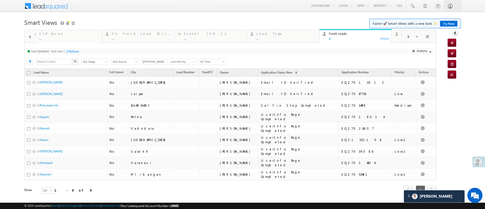
scroll to position [12, 0]
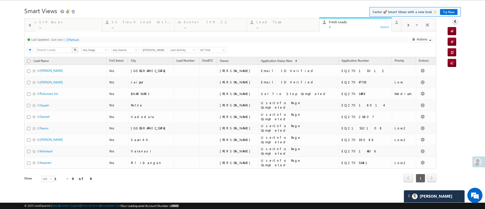
click at [72, 39] on div "Refresh" at bounding box center [74, 40] width 10 height 4
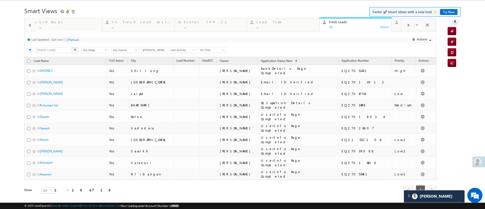
scroll to position [0, 0]
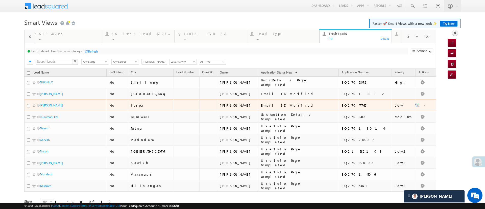
click at [279, 105] on div "Email ID Verified" at bounding box center [295, 105] width 69 height 5
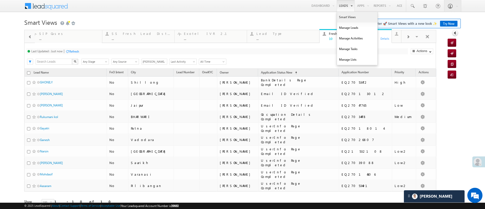
click at [341, 16] on link "Smart Views" at bounding box center [357, 17] width 40 height 11
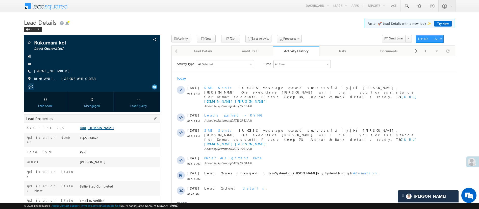
click at [114, 128] on link "[URL][DOMAIN_NAME]" at bounding box center [97, 127] width 34 height 4
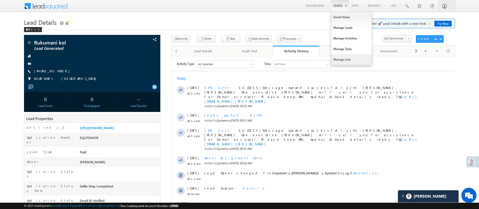
click at [348, 57] on link "Manage Lists" at bounding box center [351, 59] width 40 height 11
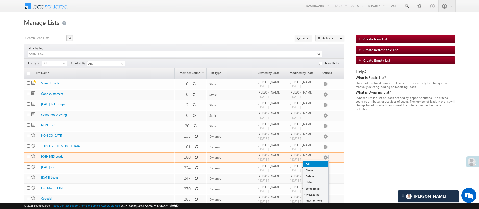
click at [323, 161] on link "Edit" at bounding box center [315, 164] width 25 height 6
checkbox input "true"
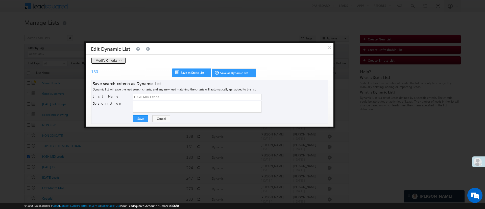
click at [116, 60] on button "Modify Criteria >>" at bounding box center [108, 60] width 35 height 7
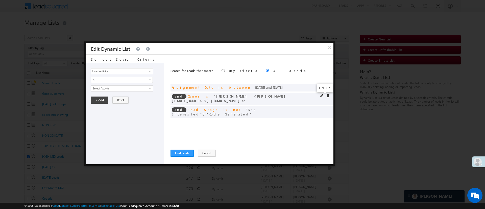
click at [321, 95] on span at bounding box center [322, 96] width 4 height 4
click at [139, 88] on span "[PERSON_NAME]" at bounding box center [119, 89] width 57 height 6
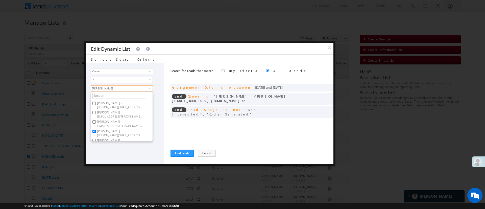
click at [110, 132] on label "[PERSON_NAME] [PERSON_NAME][EMAIL_ADDRESS][DOMAIN_NAME]" at bounding box center [119, 132] width 56 height 9
click at [96, 132] on input "[PERSON_NAME] [PERSON_NAME][EMAIL_ADDRESS][DOMAIN_NAME]" at bounding box center [93, 130] width 3 height 3
checkbox input "false"
click at [125, 105] on span "[PERSON_NAME][EMAIL_ADDRESS][DOMAIN_NAME]" at bounding box center [119, 106] width 45 height 4
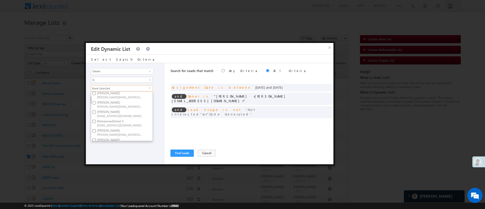
click at [96, 104] on input "[PERSON_NAME] [PERSON_NAME][EMAIL_ADDRESS][DOMAIN_NAME]" at bounding box center [93, 102] width 3 height 3
checkbox input "true"
click at [124, 145] on div "Lead Activity Task Sales Group Prospect Id WA Last Message Timestamp 4th Day Di…" at bounding box center [125, 113] width 78 height 101
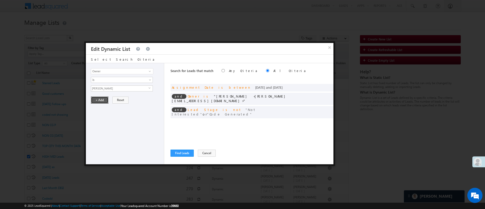
click at [98, 100] on button "+ Add" at bounding box center [99, 99] width 17 height 7
click at [194, 154] on button "Find Leads" at bounding box center [181, 152] width 23 height 7
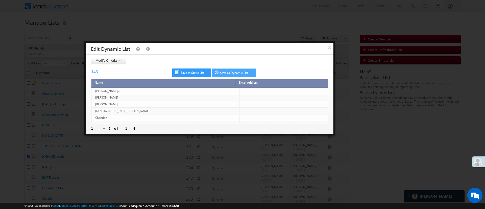
click at [237, 74] on link "Save as Dynamic List" at bounding box center [233, 72] width 44 height 9
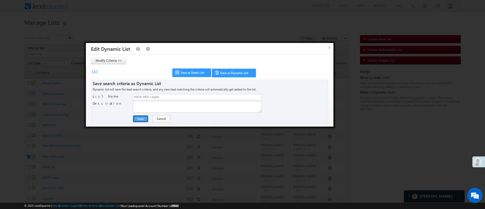
click at [144, 115] on button "Save" at bounding box center [140, 118] width 15 height 7
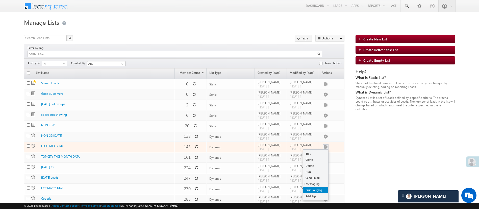
click at [323, 187] on link "Push To Ryng" at bounding box center [315, 190] width 25 height 6
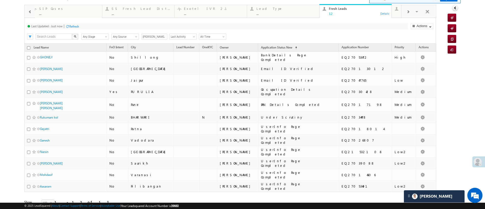
scroll to position [25, 0]
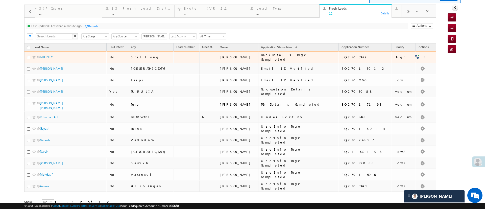
click at [28, 58] on input "checkbox" at bounding box center [28, 57] width 3 height 3
checkbox input "true"
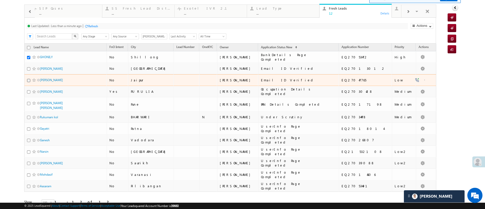
click at [28, 80] on input "checkbox" at bounding box center [28, 80] width 3 height 3
checkbox input "true"
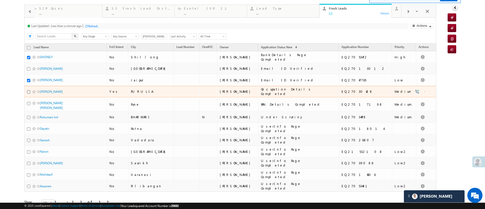
click at [27, 91] on input "checkbox" at bounding box center [28, 91] width 3 height 3
checkbox input "true"
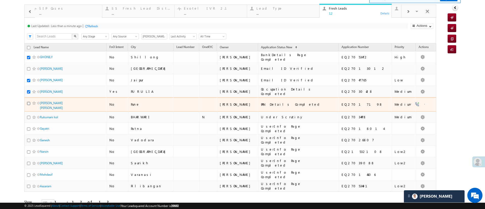
click at [27, 102] on input "checkbox" at bounding box center [28, 103] width 3 height 3
checkbox input "true"
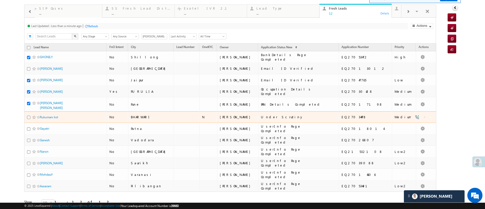
click at [28, 117] on div "Rukumani kol" at bounding box center [65, 118] width 77 height 7
click at [29, 116] on input "checkbox" at bounding box center [28, 117] width 3 height 3
checkbox input "true"
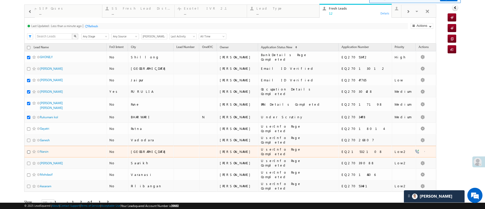
click at [27, 150] on input "checkbox" at bounding box center [28, 151] width 3 height 3
checkbox input "true"
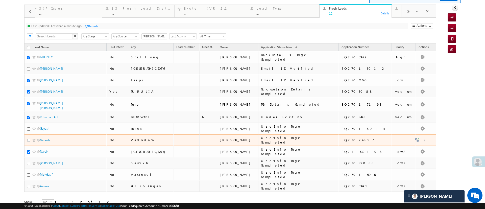
click at [29, 139] on input "checkbox" at bounding box center [28, 140] width 3 height 3
checkbox input "true"
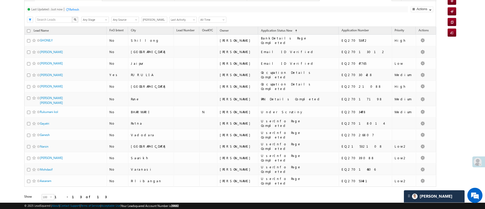
scroll to position [44, 0]
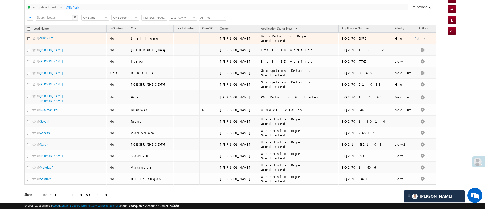
click at [27, 37] on input "checkbox" at bounding box center [28, 38] width 3 height 3
checkbox input "true"
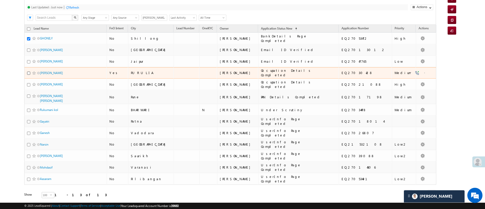
click at [28, 71] on input "checkbox" at bounding box center [28, 72] width 3 height 3
checkbox input "true"
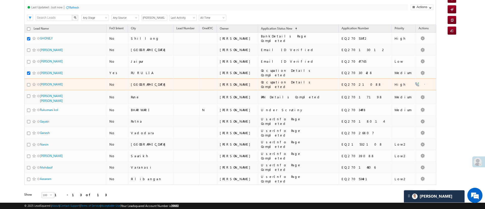
click at [29, 82] on div at bounding box center [34, 84] width 15 height 5
click at [29, 85] on input "checkbox" at bounding box center [28, 84] width 3 height 3
checkbox input "true"
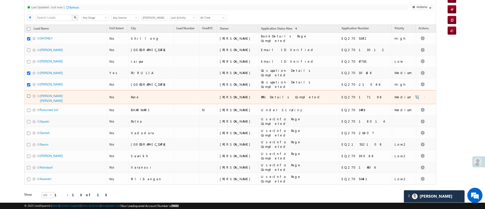
click at [28, 96] on input "checkbox" at bounding box center [28, 95] width 3 height 3
checkbox input "true"
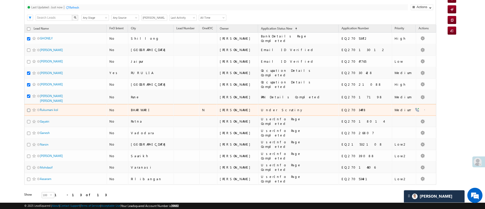
click at [28, 109] on input "checkbox" at bounding box center [28, 110] width 3 height 3
checkbox input "true"
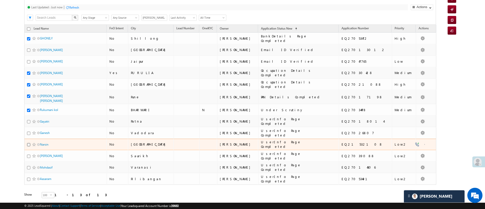
click at [28, 143] on input "checkbox" at bounding box center [28, 144] width 3 height 3
checkbox input "true"
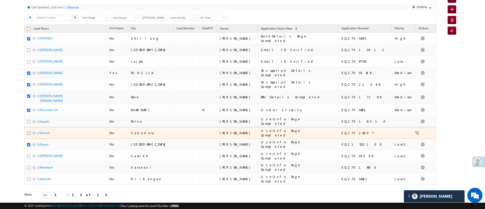
click at [28, 131] on input "checkbox" at bounding box center [28, 132] width 3 height 3
checkbox input "true"
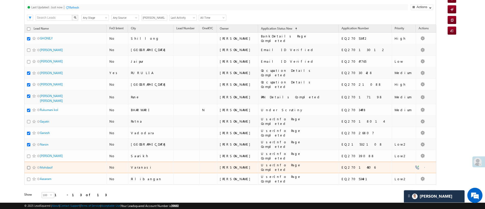
click at [29, 166] on input "checkbox" at bounding box center [28, 167] width 3 height 3
checkbox input "true"
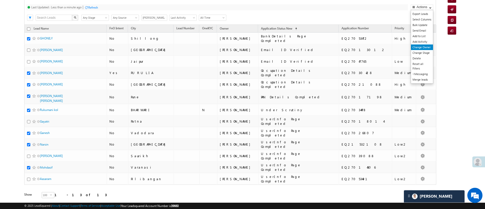
click at [419, 47] on link "Change Owner" at bounding box center [422, 47] width 22 height 6
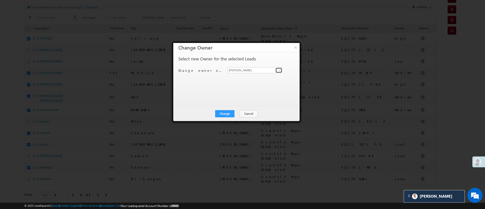
click at [279, 71] on span at bounding box center [279, 70] width 4 height 4
click at [254, 80] on span "[PERSON_NAME][EMAIL_ADDRESS][DOMAIN_NAME]" at bounding box center [254, 80] width 51 height 4
type input "[PERSON_NAME]"
click at [227, 115] on button "Change" at bounding box center [224, 113] width 19 height 7
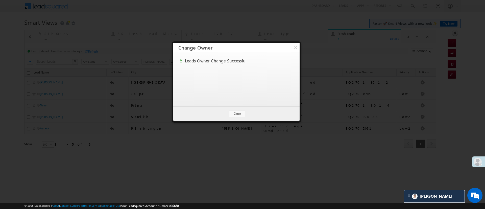
scroll to position [0, 0]
click at [239, 115] on button "Close" at bounding box center [237, 113] width 16 height 7
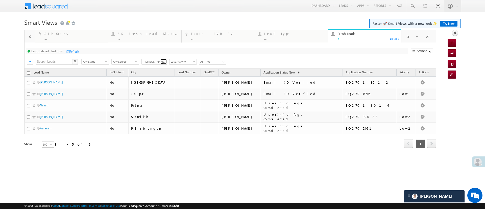
click at [162, 62] on span at bounding box center [164, 62] width 4 height 4
click at [157, 68] on link "Any Owner" at bounding box center [154, 68] width 26 height 6
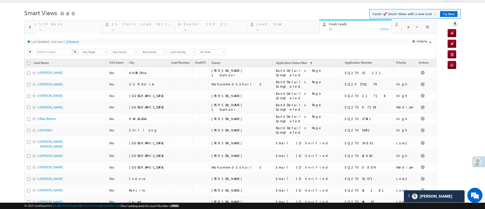
scroll to position [9, 0]
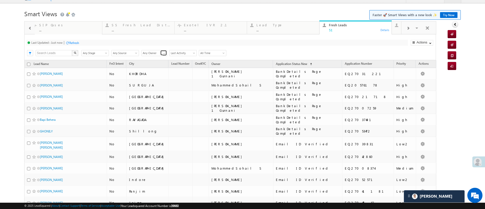
click at [164, 52] on span at bounding box center [164, 53] width 4 height 4
click at [156, 61] on link "[PERSON_NAME]" at bounding box center [154, 59] width 26 height 6
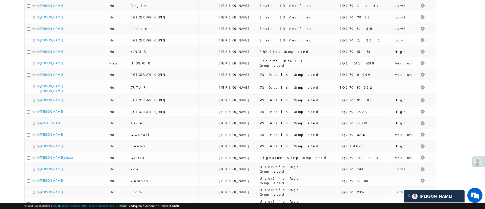
scroll to position [184, 0]
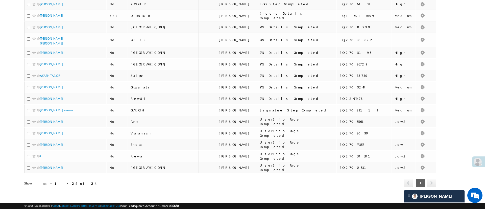
type input "[PERSON_NAME]"
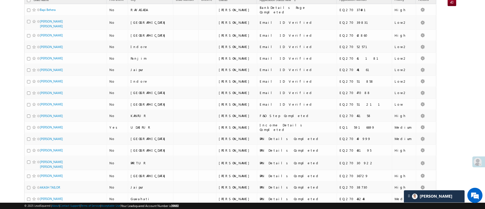
scroll to position [0, 0]
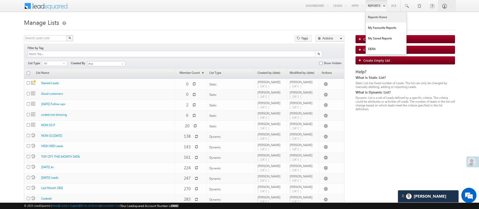
click at [370, 14] on link "Reports Home" at bounding box center [386, 17] width 40 height 11
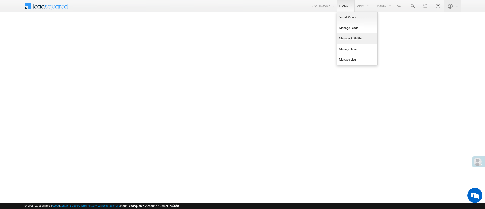
click at [348, 36] on link "Manage Activities" at bounding box center [357, 38] width 40 height 11
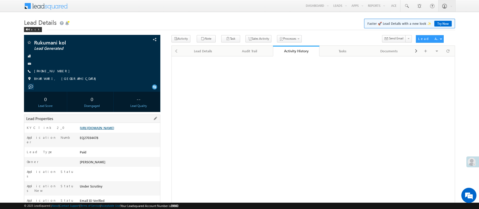
click at [113, 129] on link "[URL][DOMAIN_NAME]" at bounding box center [97, 127] width 34 height 4
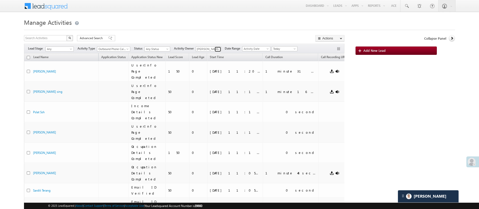
click at [219, 49] on span at bounding box center [218, 49] width 4 height 4
click at [218, 52] on link "[PERSON_NAME] [PERSON_NAME][EMAIL_ADDRESS][DOMAIN_NAME]" at bounding box center [221, 56] width 50 height 10
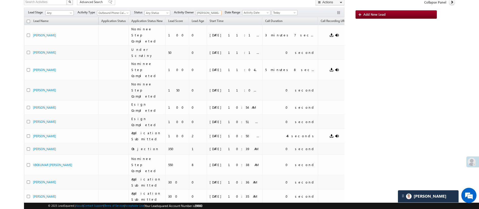
type input "[PERSON_NAME]"
